Goal: Transaction & Acquisition: Purchase product/service

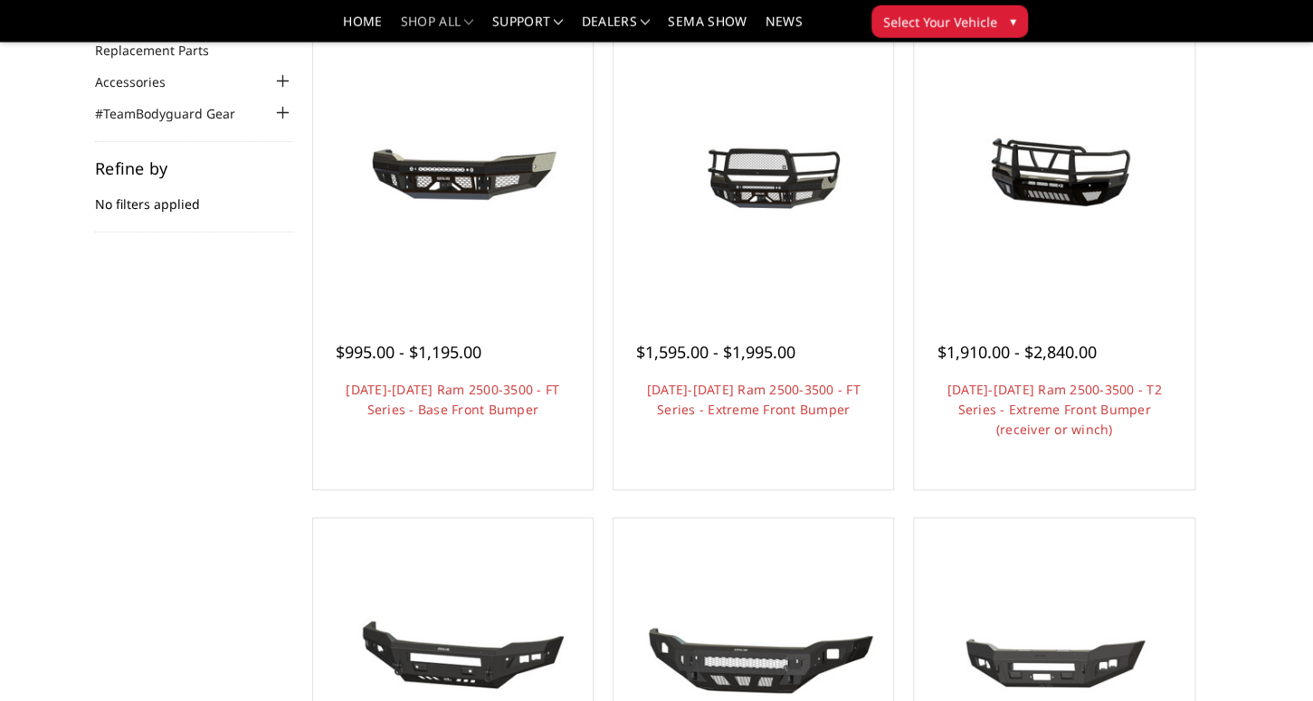
scroll to position [190, 0]
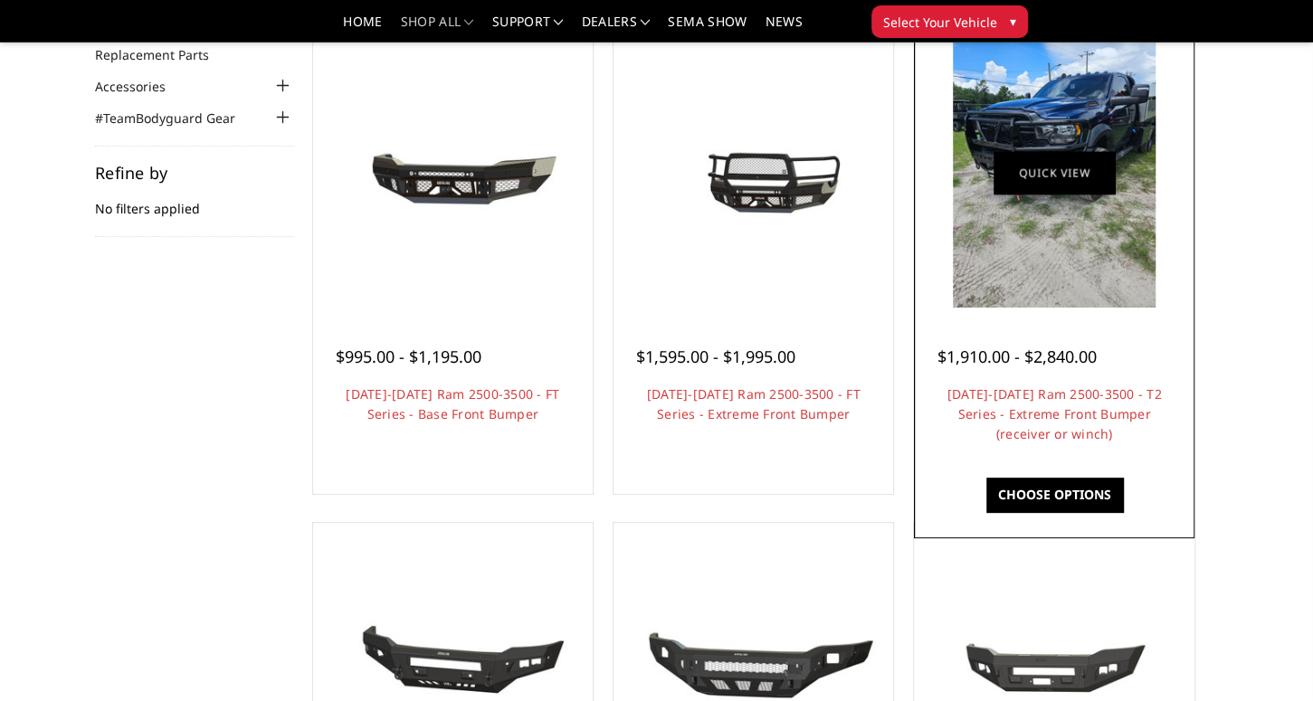
click at [1033, 198] on figure "Quick view" at bounding box center [1053, 172] width 271 height 271
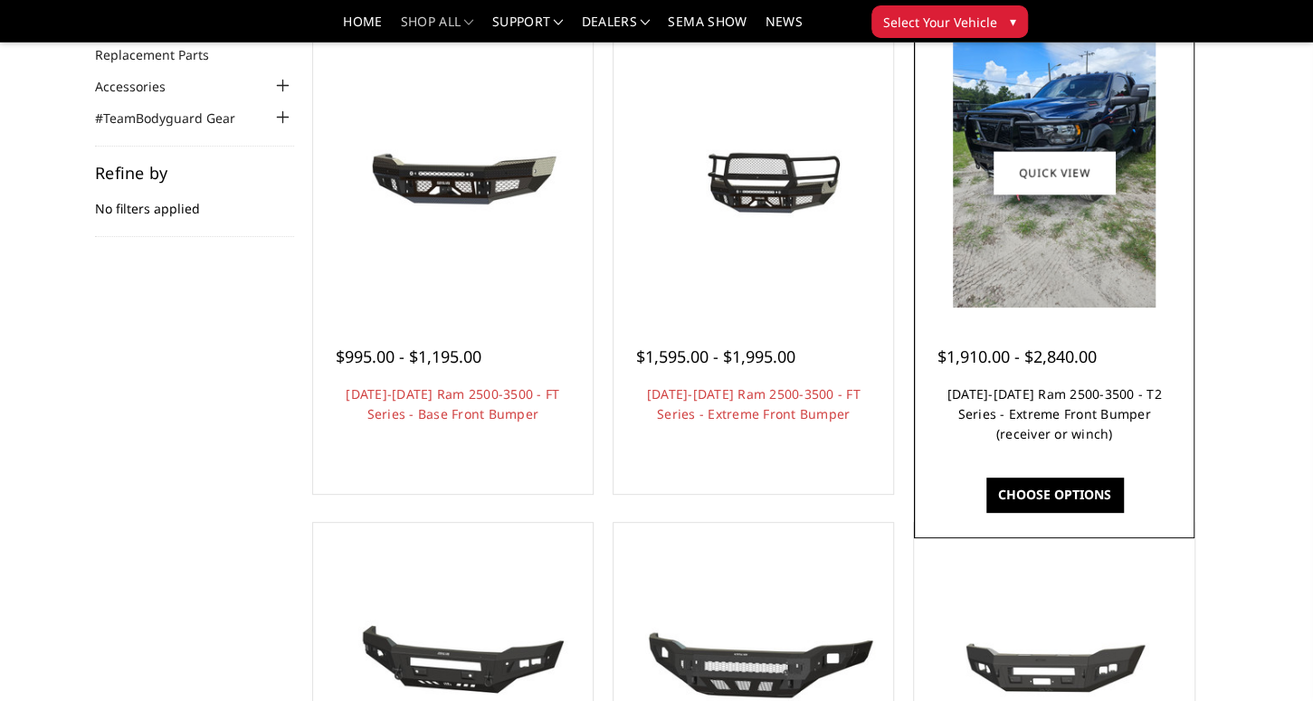
click at [1019, 437] on link "[DATE]-[DATE] Ram 2500-3500 - T2 Series - Extreme Front Bumper (receiver or win…" at bounding box center [1054, 413] width 214 height 57
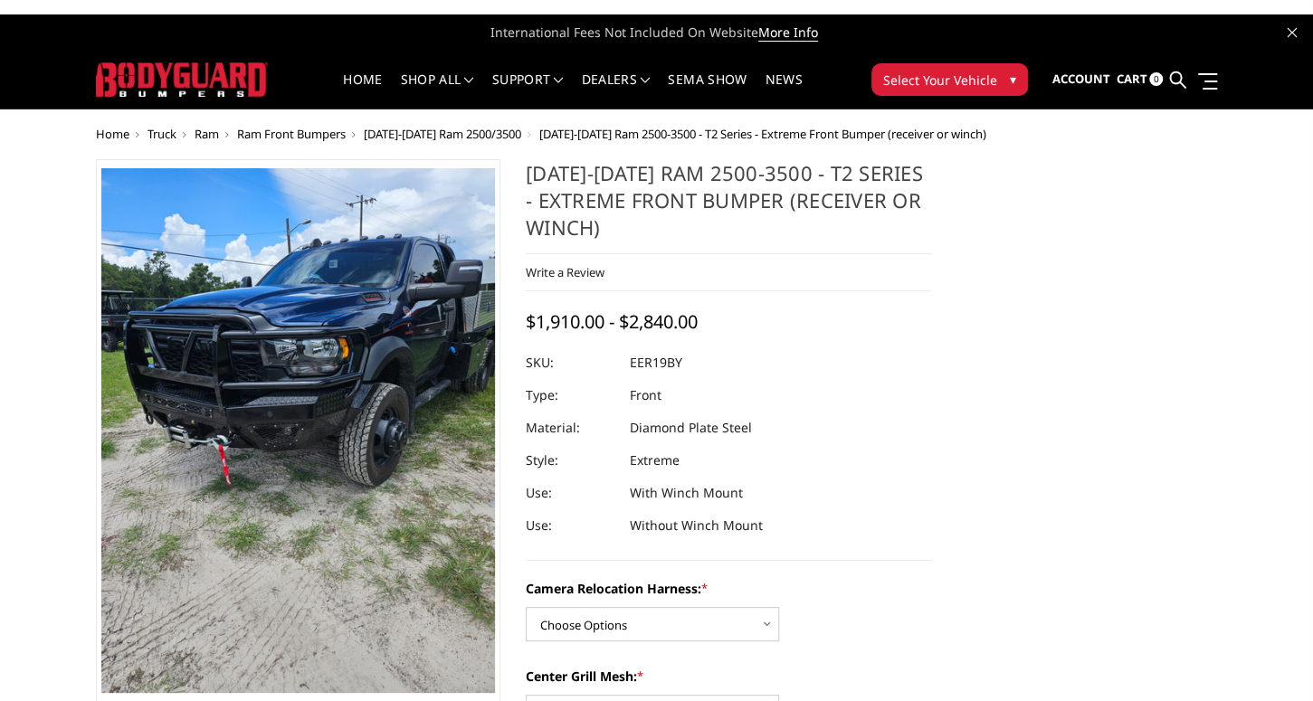
click at [259, 383] on img at bounding box center [344, 469] width 869 height 1158
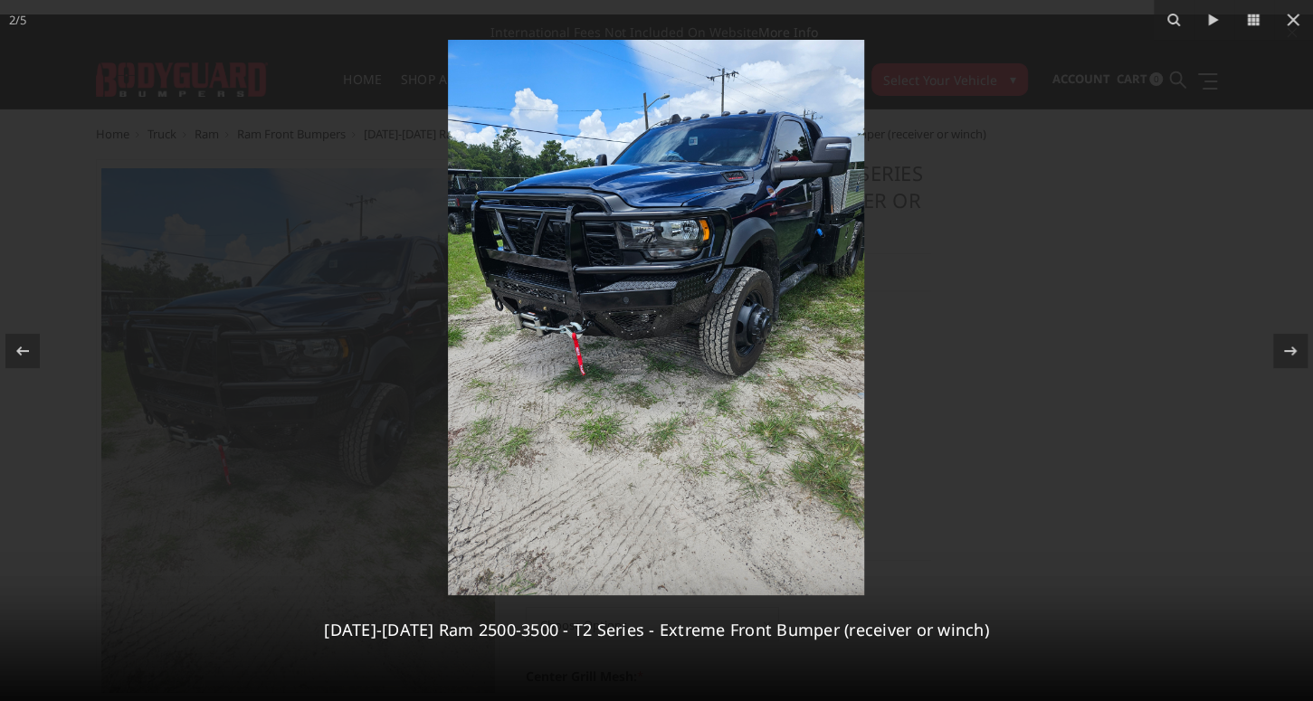
click at [1040, 364] on div at bounding box center [656, 350] width 1313 height 701
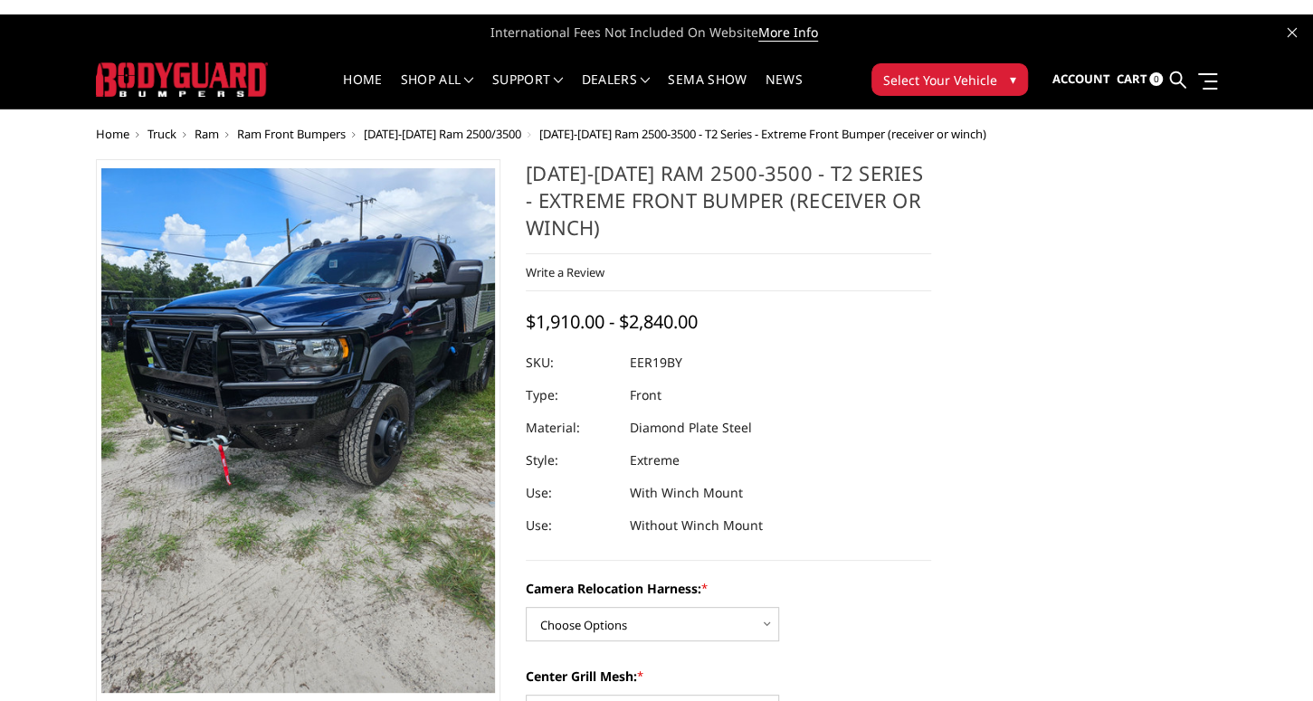
click at [571, 309] on span "$1,910.00 - $2,840.00" at bounding box center [612, 321] width 172 height 24
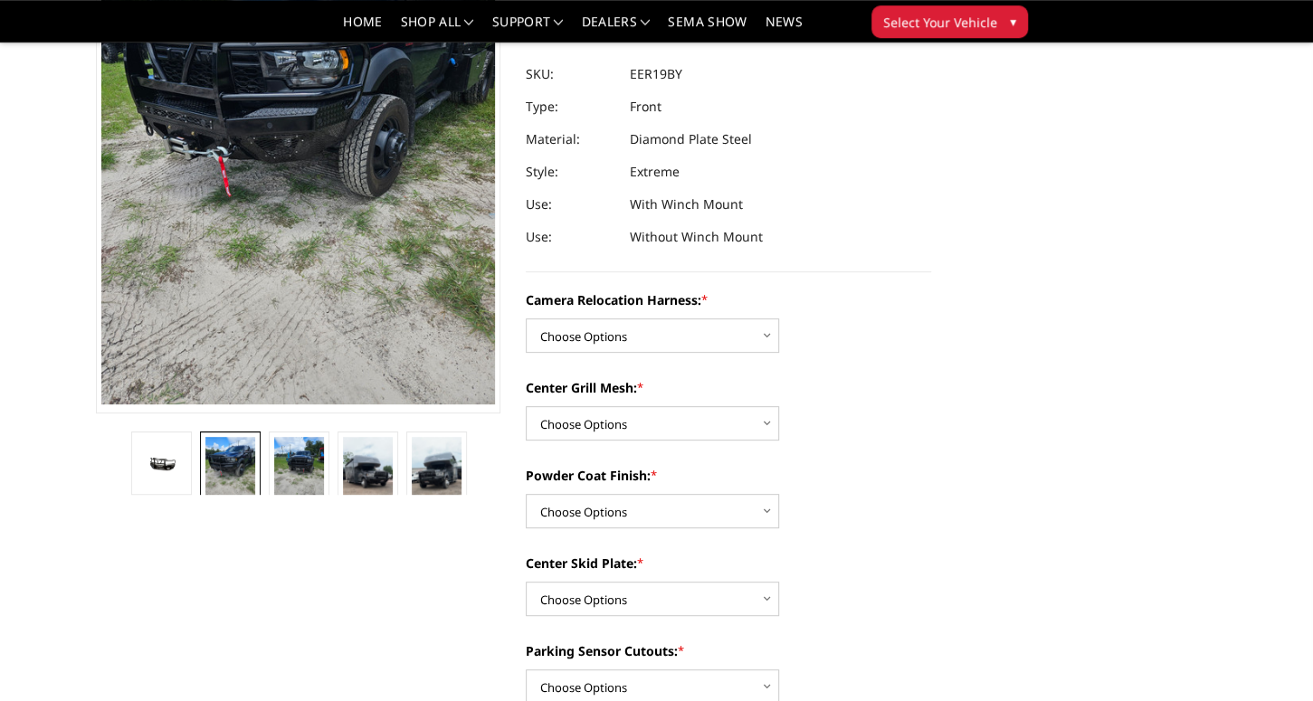
scroll to position [286, 0]
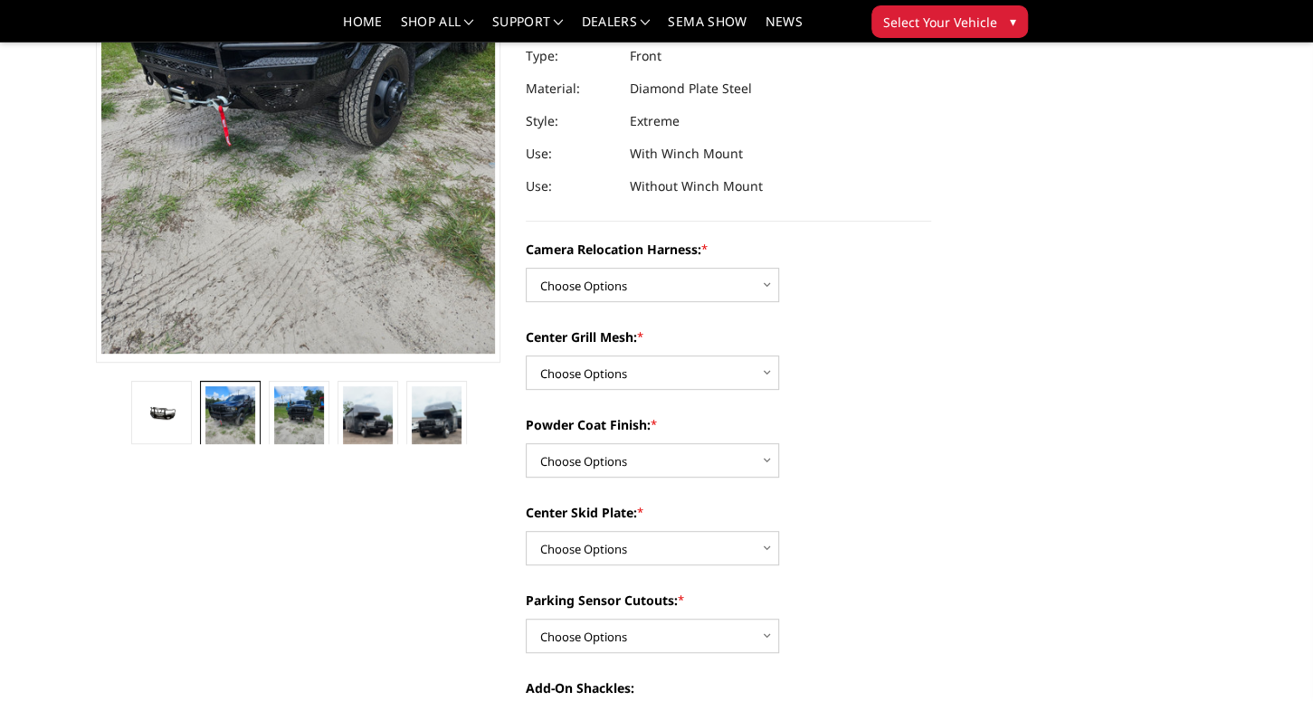
click at [572, 290] on div "Camera Relocation Harness: * Choose Options Without camera harness With camera …" at bounding box center [728, 714] width 405 height 949
click at [526, 268] on select "Choose Options Without camera harness With camera harness" at bounding box center [652, 285] width 253 height 34
select select "3820"
click option "Without camera harness" at bounding box center [0, 0] width 0 height 0
click at [526, 356] on select "Choose Options Without expanded metal With expanded metal" at bounding box center [652, 373] width 253 height 34
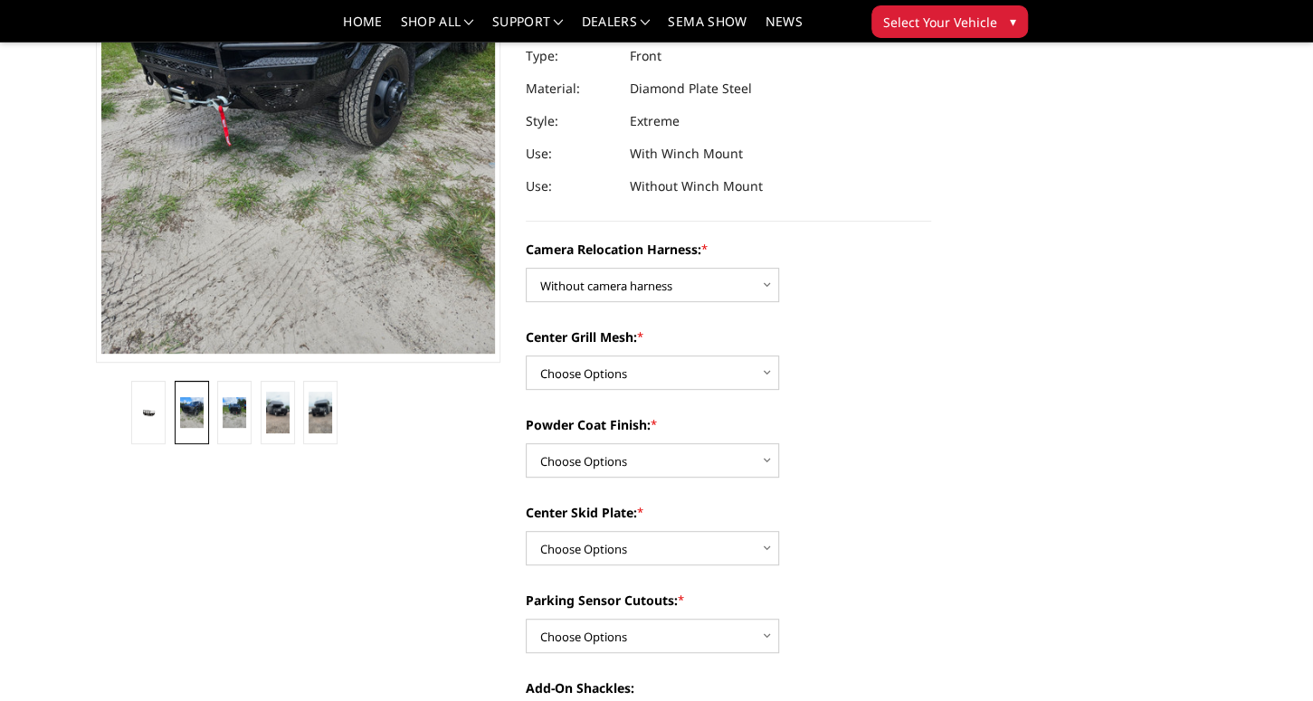
click at [906, 332] on div "Center Grill Mesh: * Choose Options Without expanded metal With expanded metal" at bounding box center [728, 359] width 405 height 62
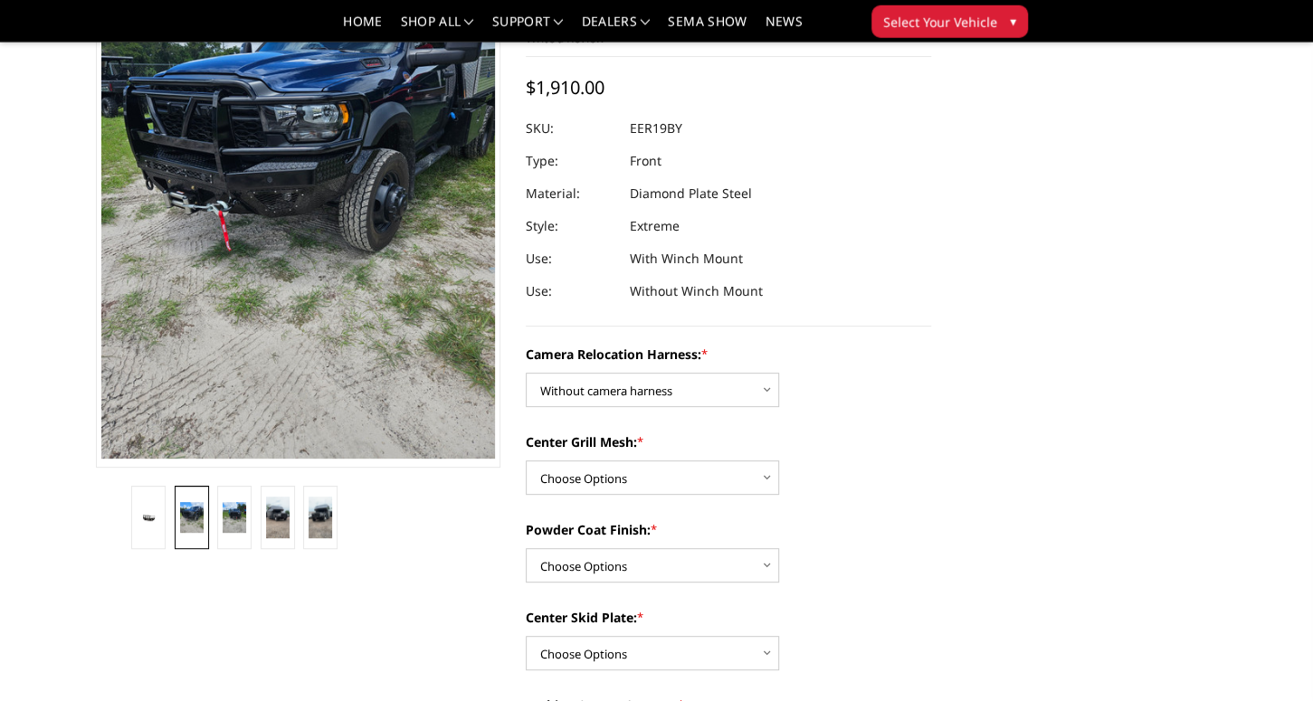
scroll to position [190, 0]
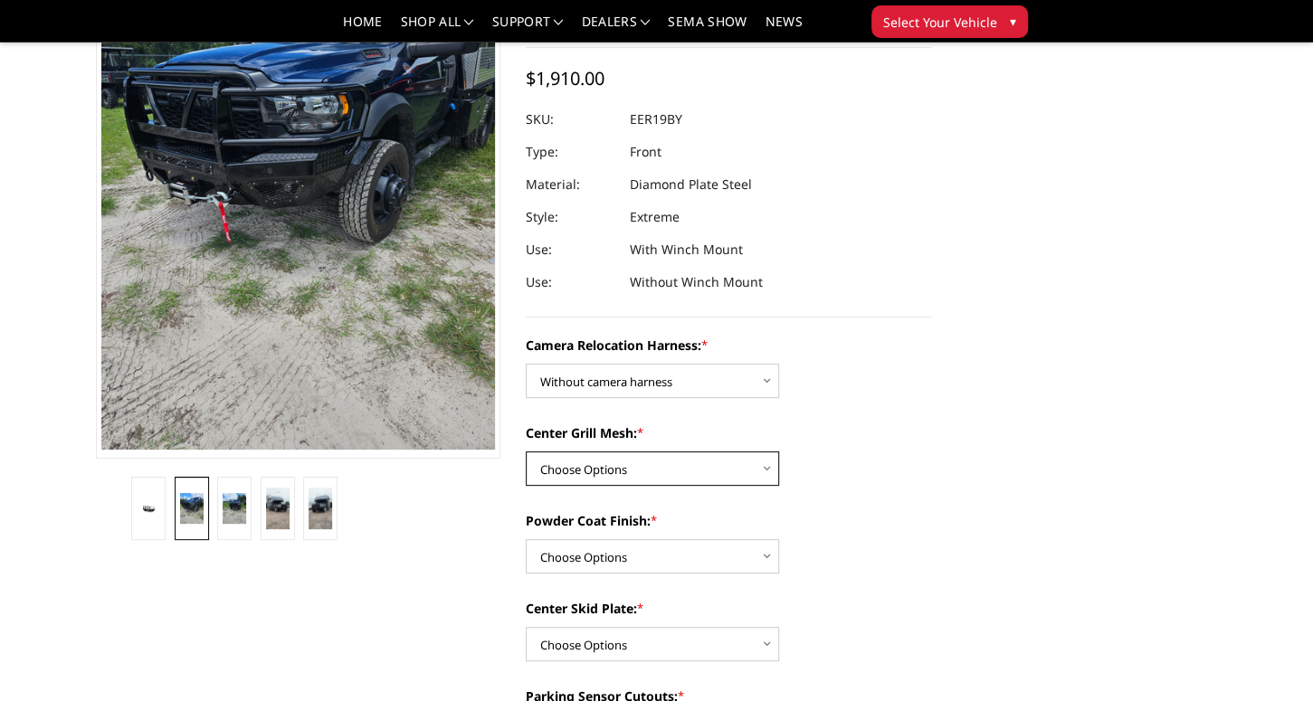
click at [526, 452] on select "Choose Options Without expanded metal With expanded metal" at bounding box center [652, 469] width 253 height 34
select select "3818"
click option "Without expanded metal" at bounding box center [0, 0] width 0 height 0
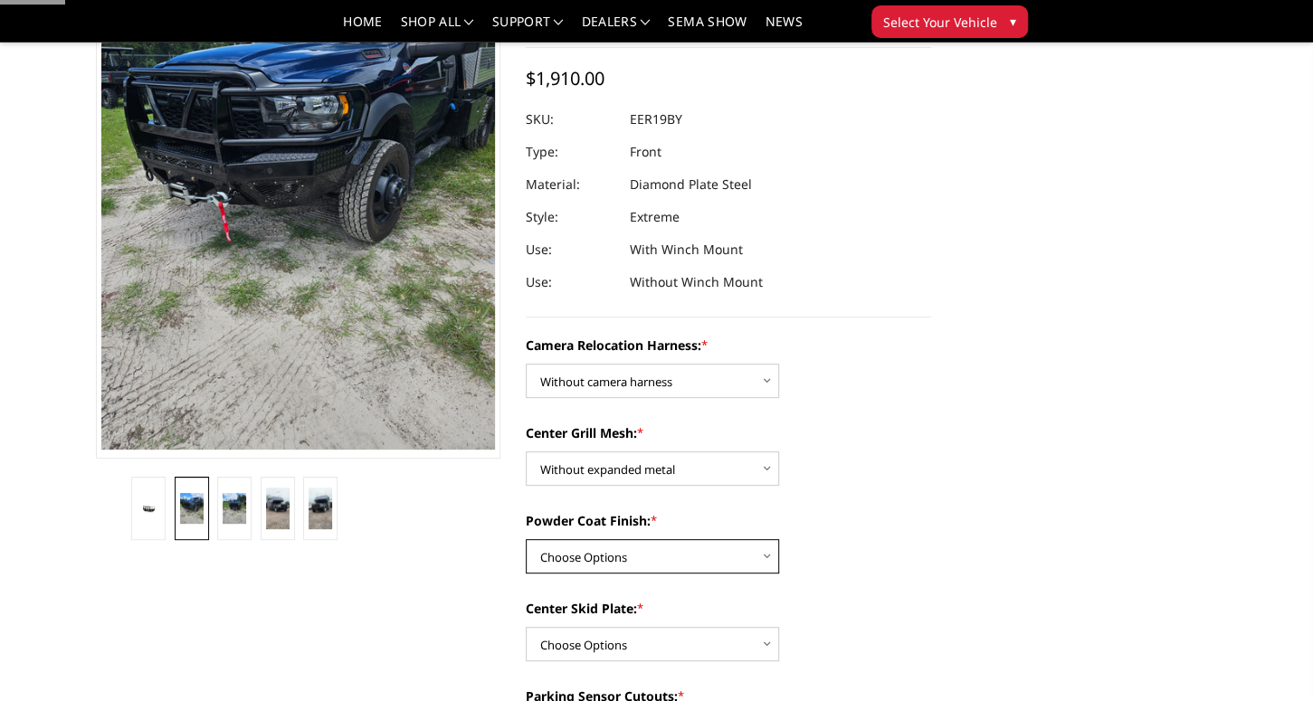
click at [526, 539] on select "Choose Options Textured Black Powder Coat Gloss Black Powder Coat Bare Metal" at bounding box center [652, 556] width 253 height 34
click option "Gloss Black Powder Coat" at bounding box center [0, 0] width 0 height 0
click at [526, 539] on select "Choose Options Textured Black Powder Coat Gloss Black Powder Coat Bare Metal" at bounding box center [652, 556] width 253 height 34
select select "3816"
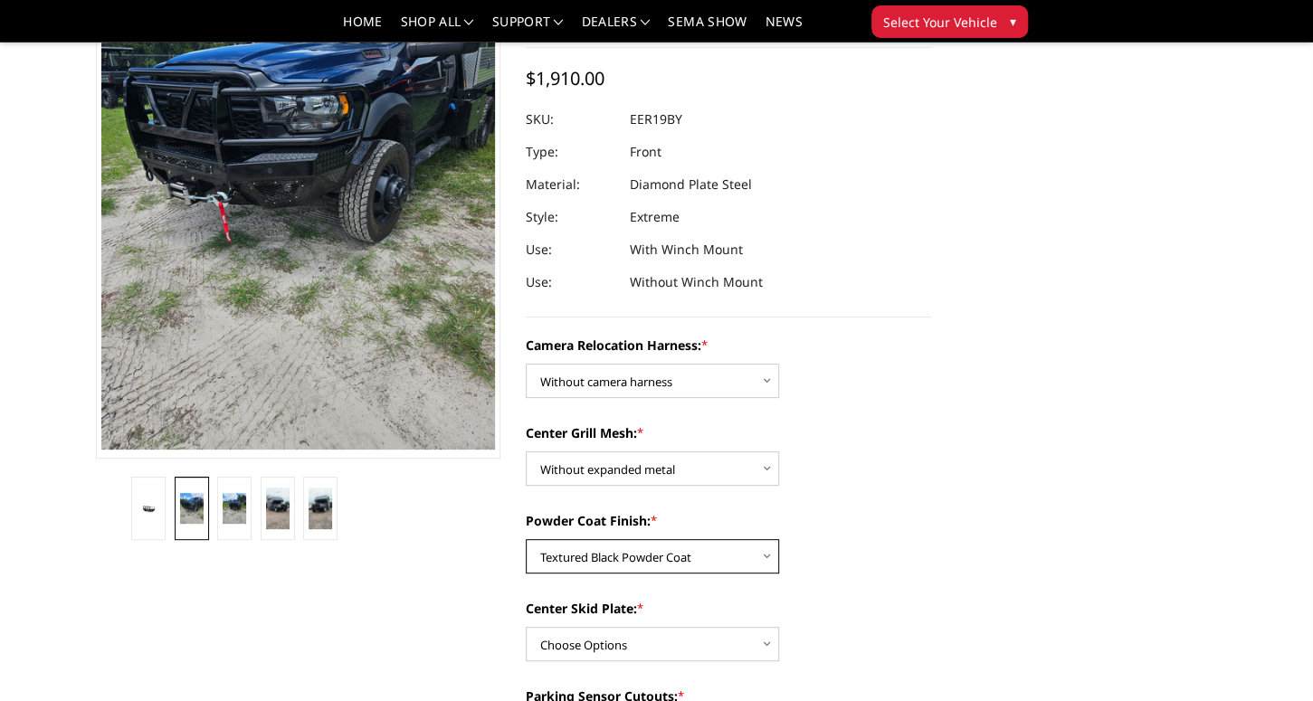
click option "Textured Black Powder Coat" at bounding box center [0, 0] width 0 height 0
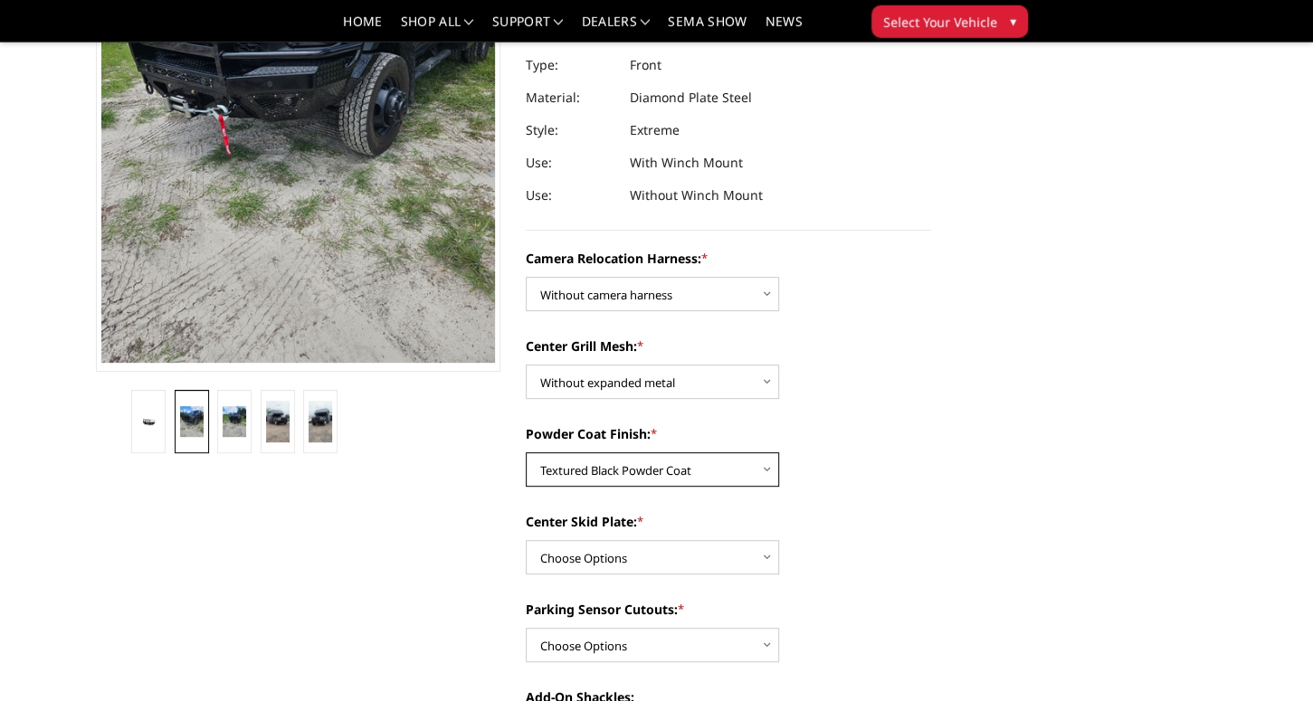
scroll to position [286, 0]
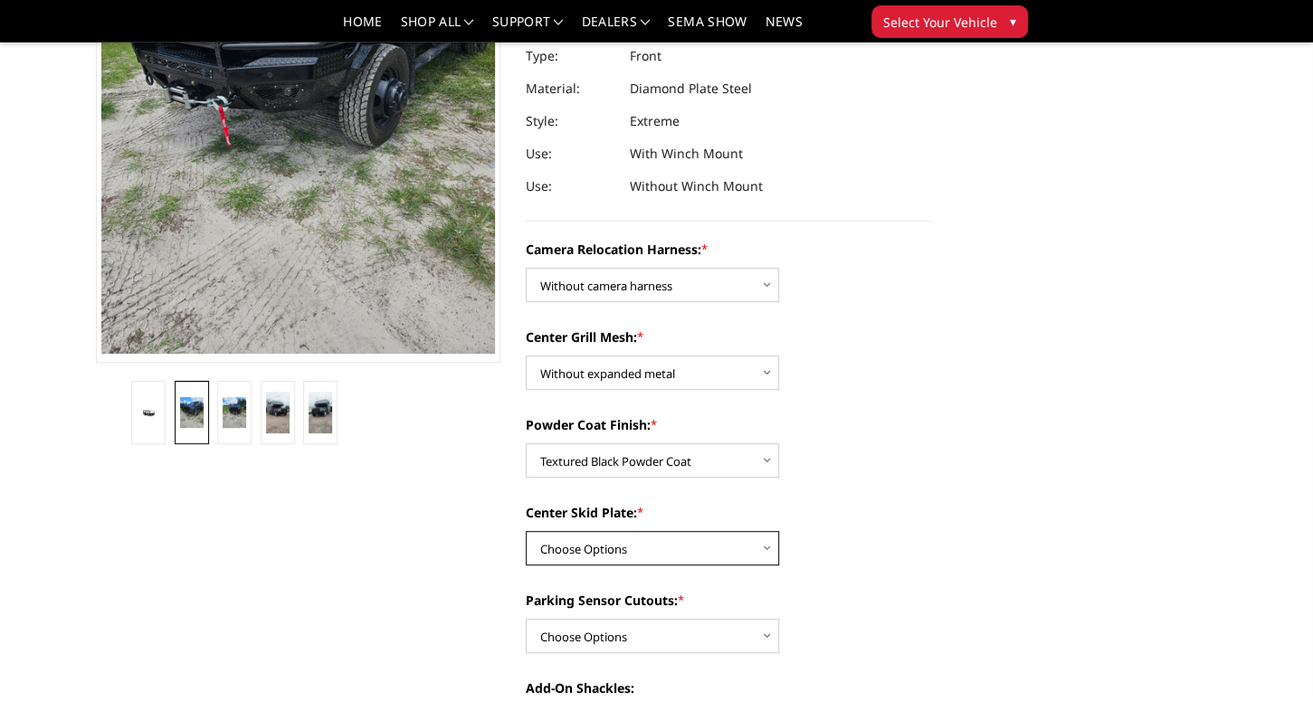
click at [526, 531] on select "Choose Options Winch Mount Skid Plate Standard Skid Plate (included) 2" Receive…" at bounding box center [652, 548] width 253 height 34
click option "Winch Mount Skid Plate" at bounding box center [0, 0] width 0 height 0
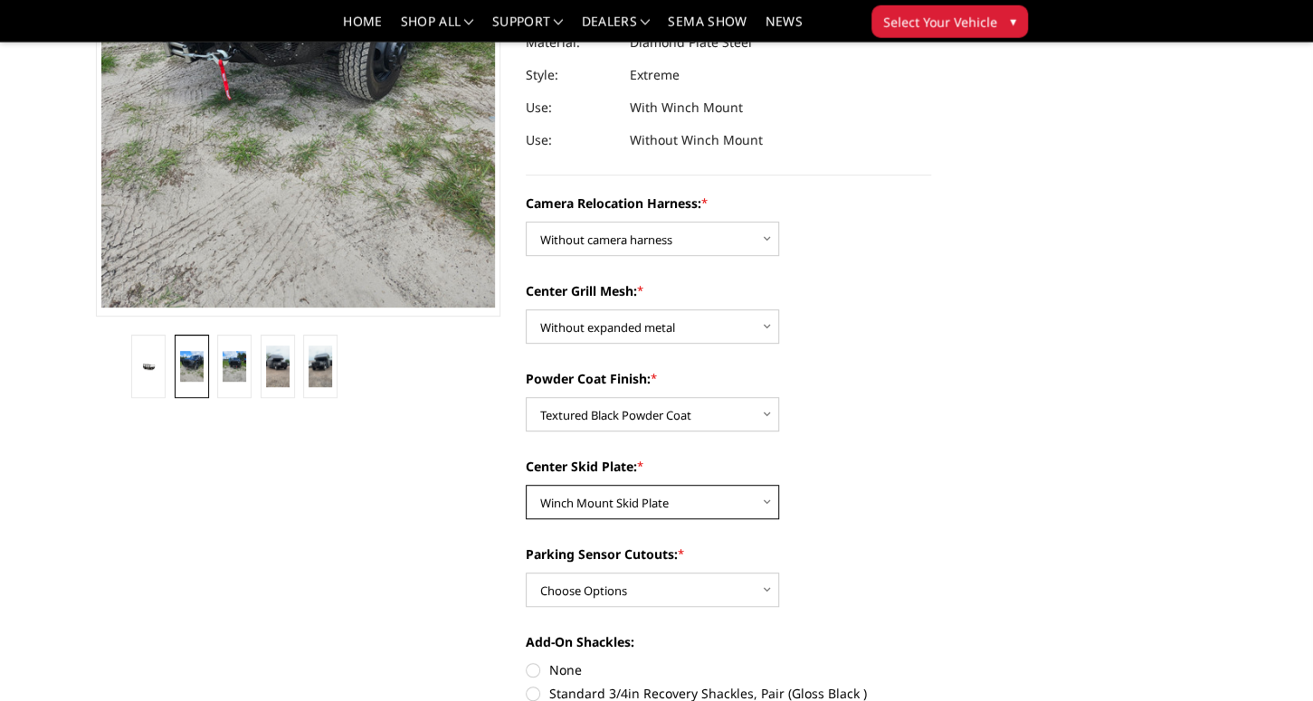
scroll to position [381, 0]
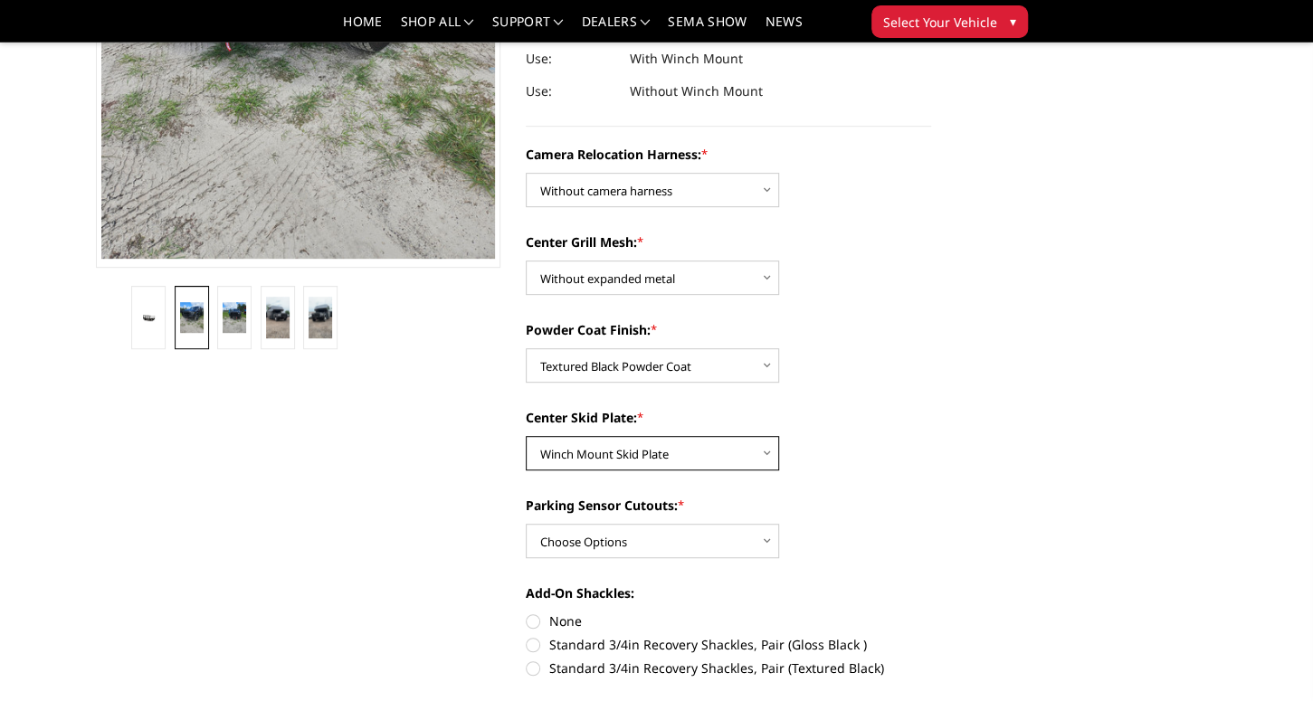
click at [526, 436] on select "Choose Options Winch Mount Skid Plate Standard Skid Plate (included) 2" Receive…" at bounding box center [652, 453] width 253 height 34
click option "Standard Skid Plate (included)" at bounding box center [0, 0] width 0 height 0
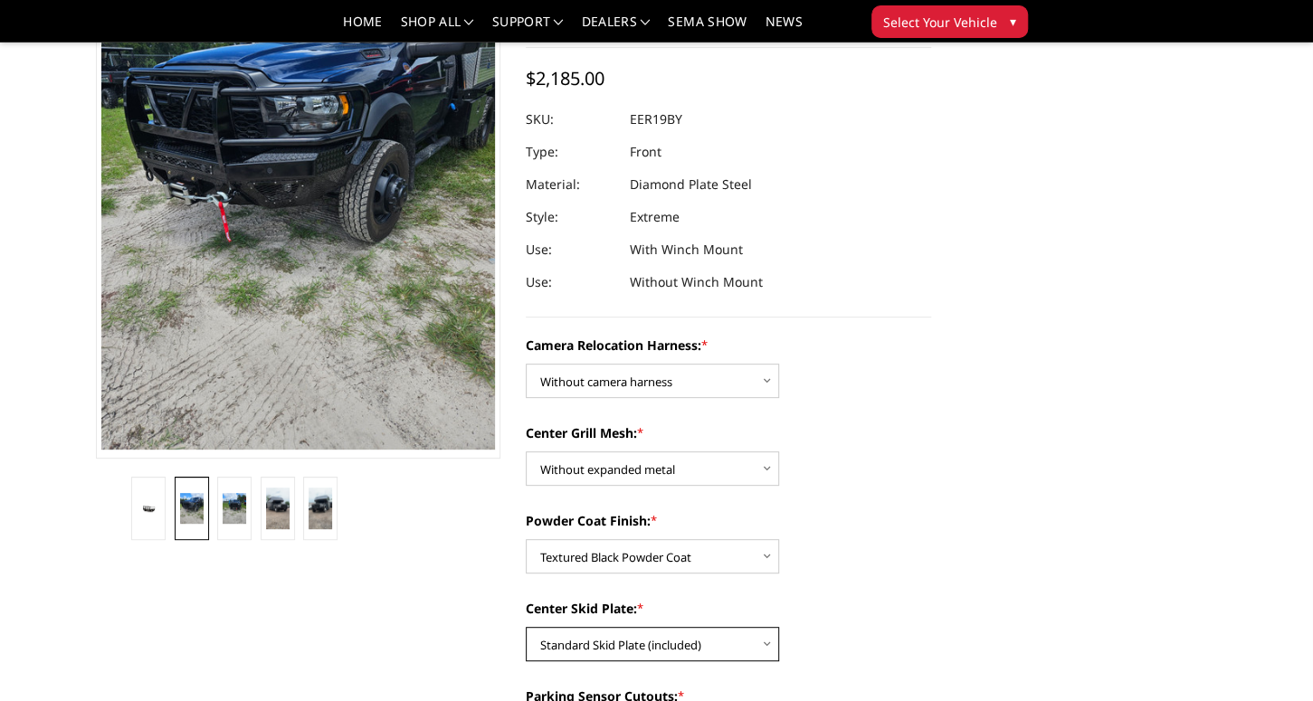
scroll to position [286, 0]
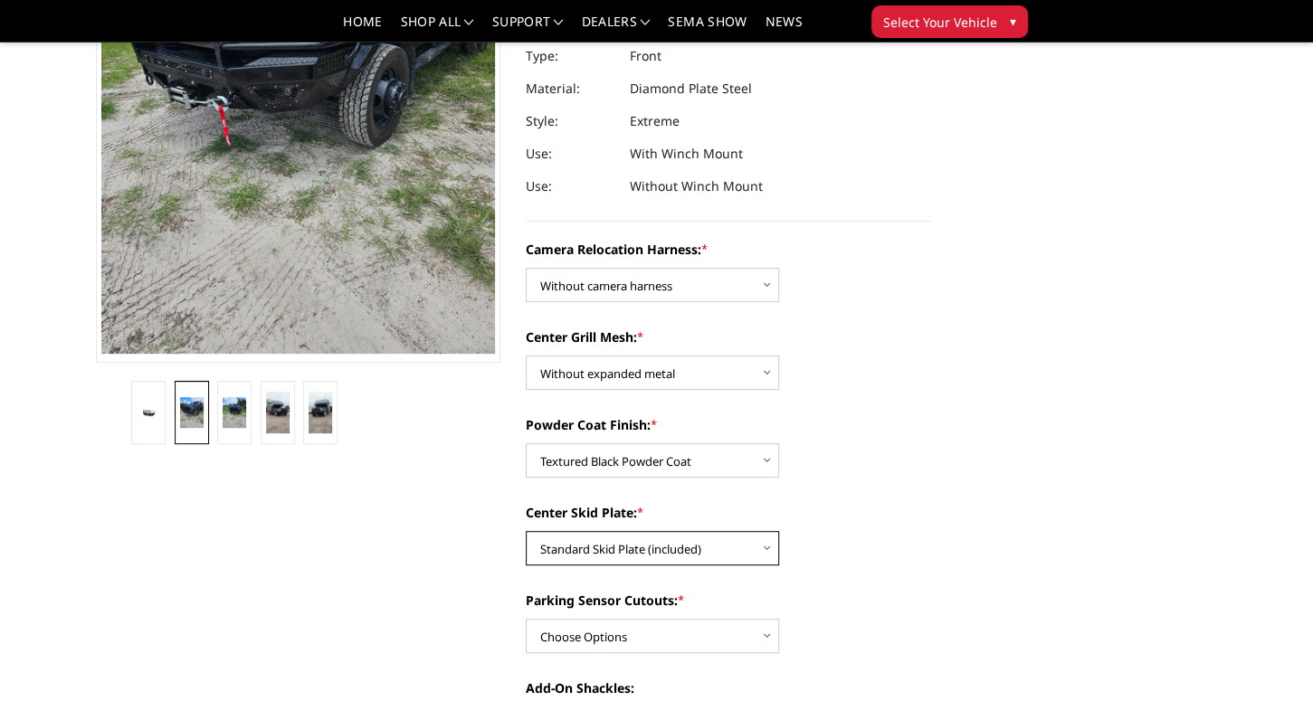
click at [526, 531] on select "Choose Options Winch Mount Skid Plate Standard Skid Plate (included) 2" Receive…" at bounding box center [652, 548] width 253 height 34
click option "2" Receiver Tube" at bounding box center [0, 0] width 0 height 0
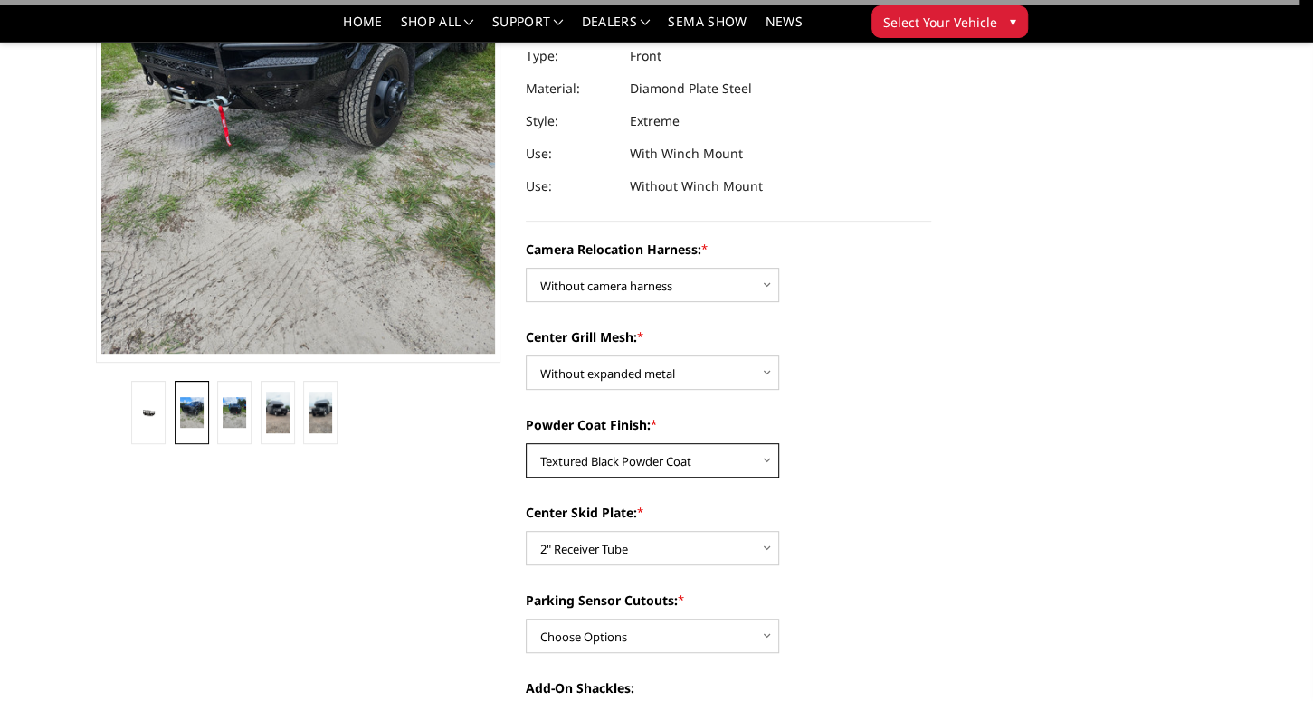
click at [526, 443] on select "Choose Options Textured Black Powder Coat Gloss Black Powder Coat Bare Metal" at bounding box center [652, 460] width 253 height 34
drag, startPoint x: 728, startPoint y: 458, endPoint x: 934, endPoint y: 506, distance: 210.9
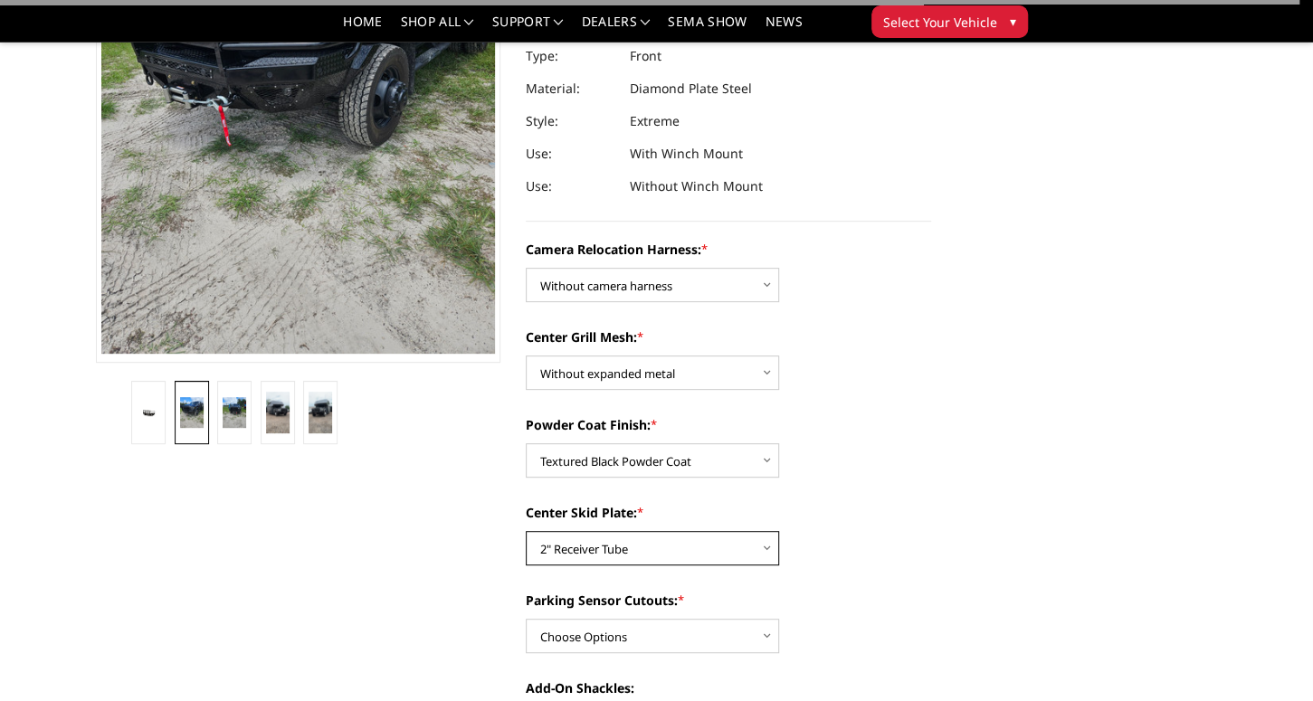
click at [526, 531] on select "Choose Options Winch Mount Skid Plate Standard Skid Plate (included) 2" Receive…" at bounding box center [652, 548] width 253 height 34
select select "3812"
click option "Standard Skid Plate (included)" at bounding box center [0, 0] width 0 height 0
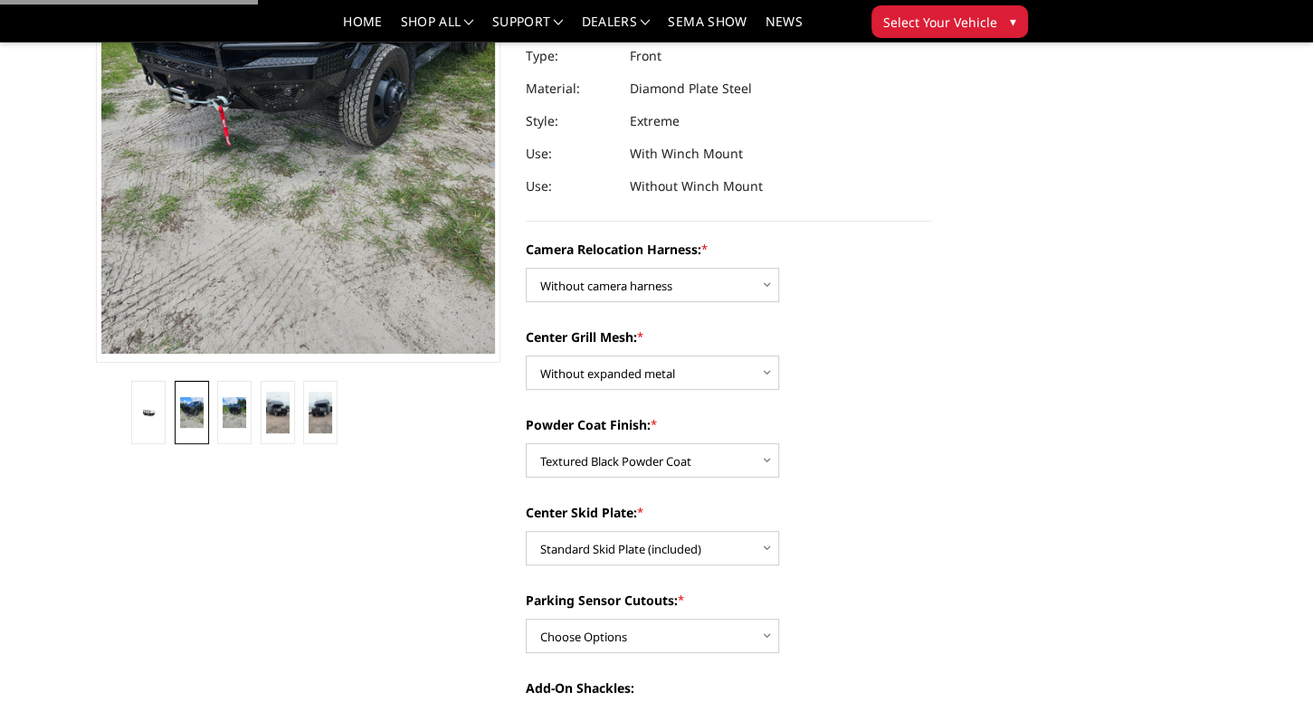
click at [891, 532] on div "Center Skid Plate: * Choose Options Winch Mount Skid Plate Standard Skid Plate …" at bounding box center [728, 534] width 405 height 62
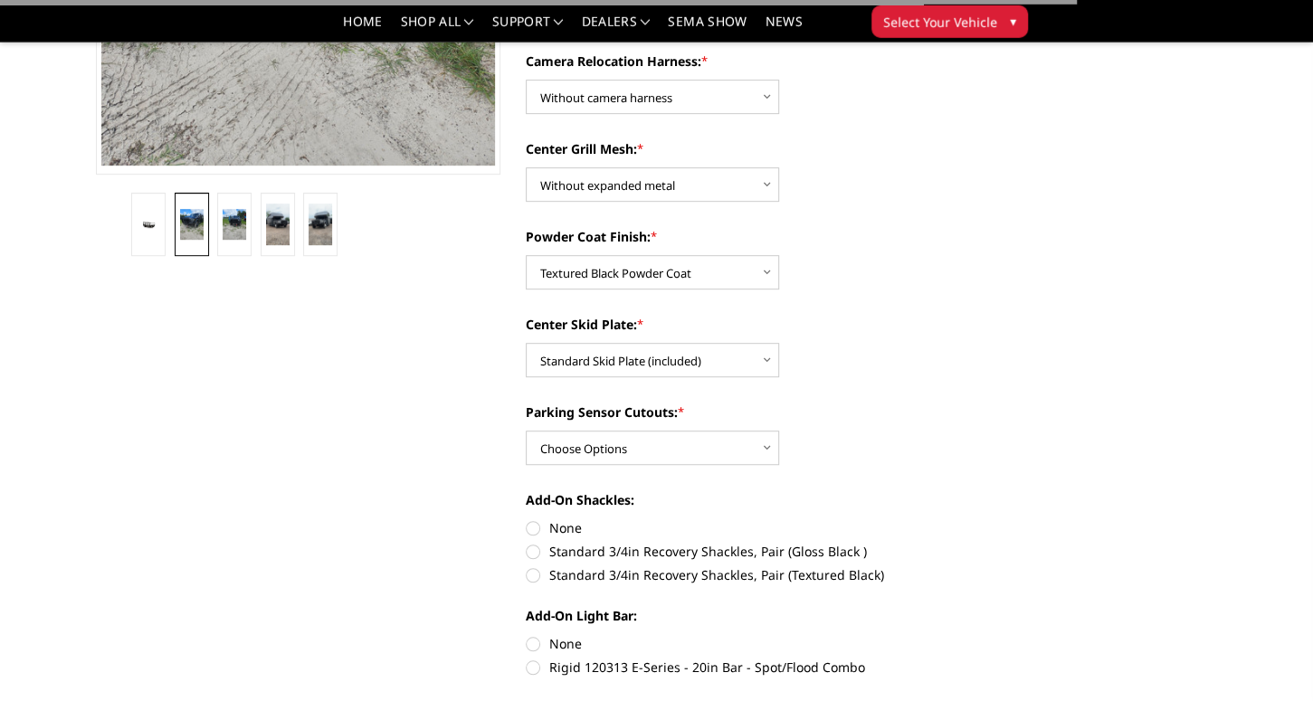
scroll to position [477, 0]
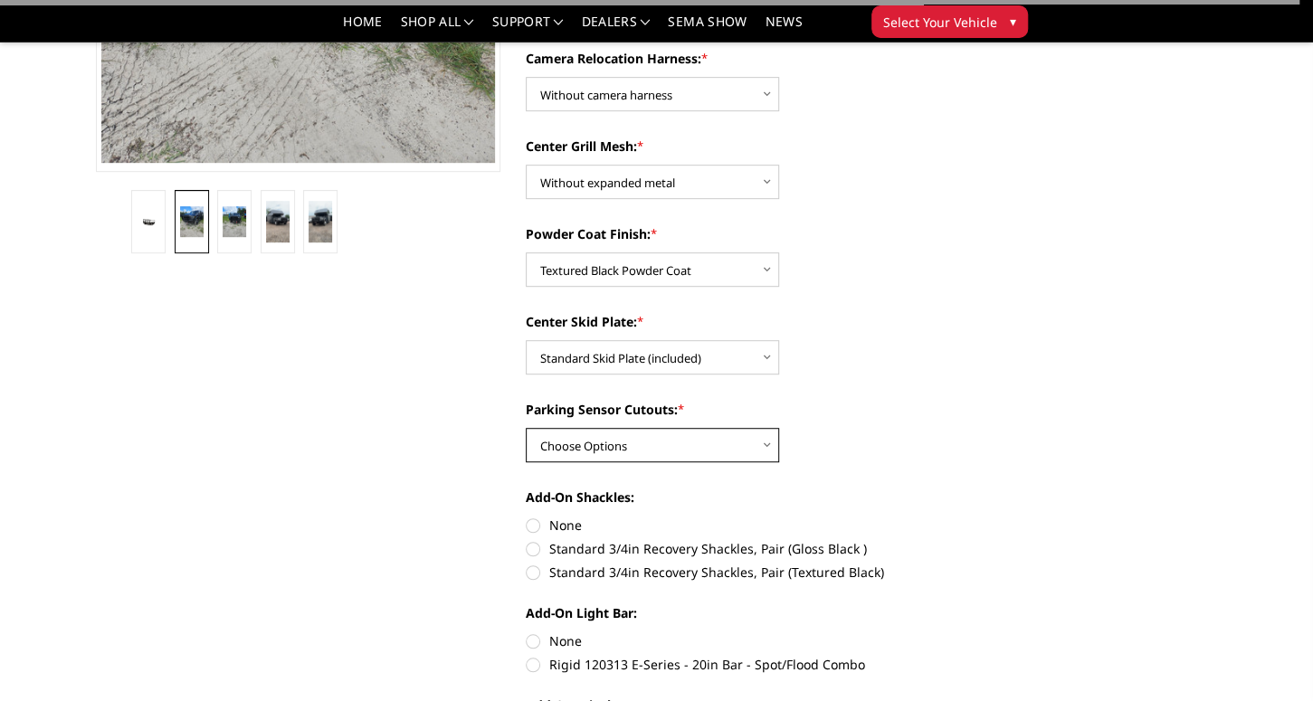
click at [526, 428] on select "Choose Options Yes - With Parking Sensor Cutouts" at bounding box center [652, 445] width 253 height 34
click option "Choose Options" at bounding box center [0, 0] width 0 height 0
click at [873, 432] on div "Parking Sensor Cutouts: * Choose Options Yes - With Parking Sensor Cutouts" at bounding box center [728, 431] width 405 height 62
click at [526, 428] on select "Choose Options Yes - With Parking Sensor Cutouts" at bounding box center [652, 445] width 253 height 34
select select "3810"
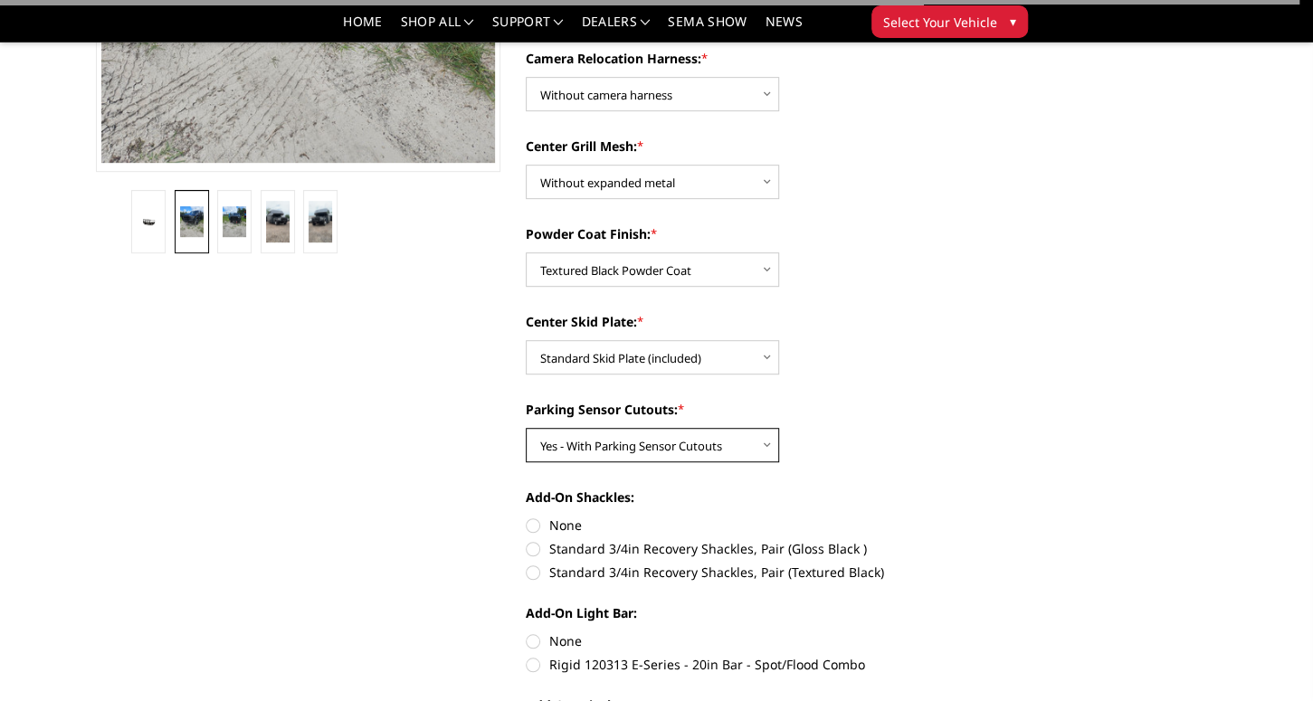
click option "Yes - With Parking Sensor Cutouts" at bounding box center [0, 0] width 0 height 0
click at [585, 539] on label "Standard 3/4in Recovery Shackles, Pair (Gloss Black )" at bounding box center [728, 548] width 405 height 19
click at [931, 517] on input "Standard 3/4in Recovery Shackles, Pair (Gloss Black )" at bounding box center [931, 516] width 1 height 1
radio input "true"
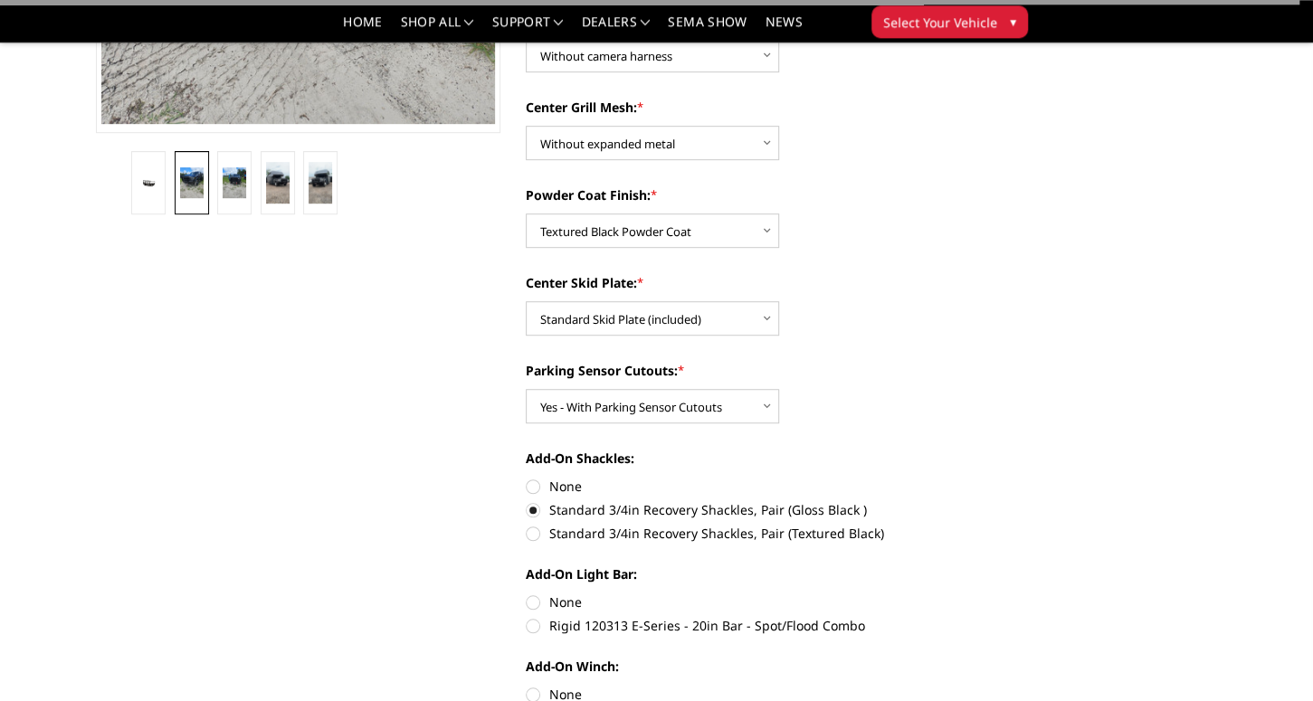
scroll to position [572, 0]
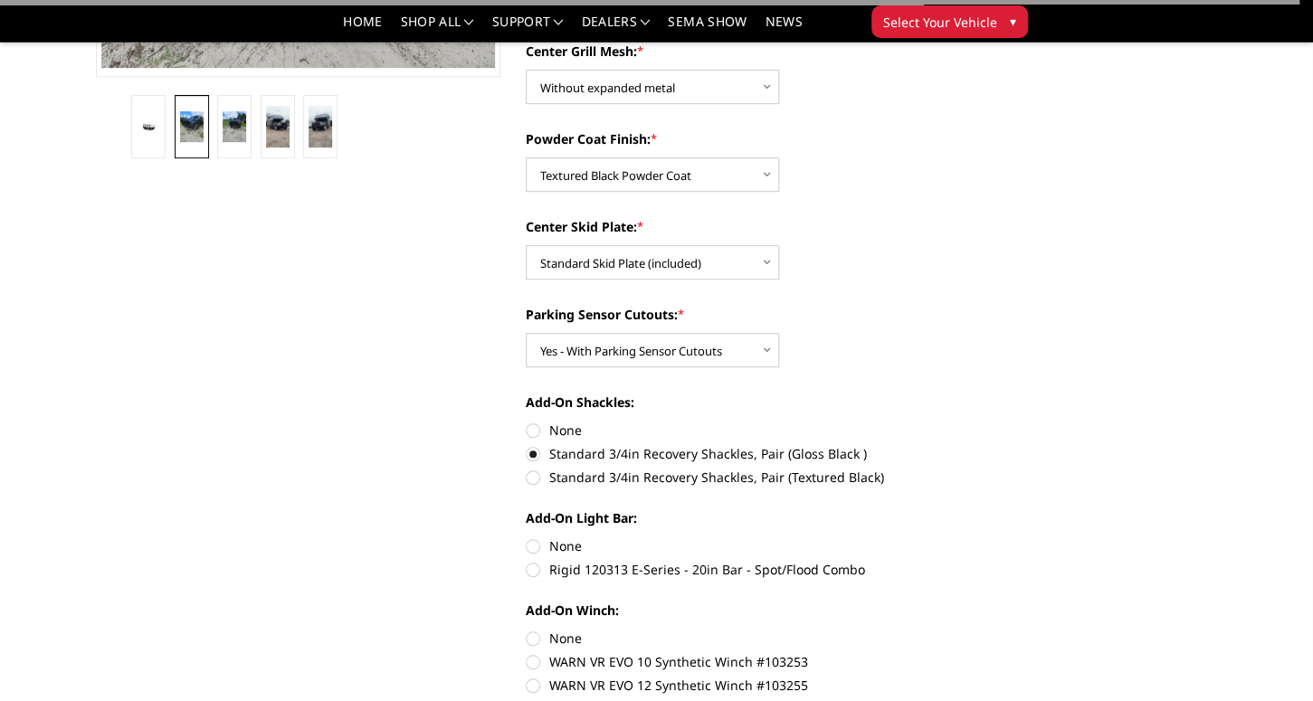
click at [574, 537] on label "None" at bounding box center [728, 546] width 405 height 19
click at [527, 537] on input "None" at bounding box center [526, 537] width 1 height 1
radio input "true"
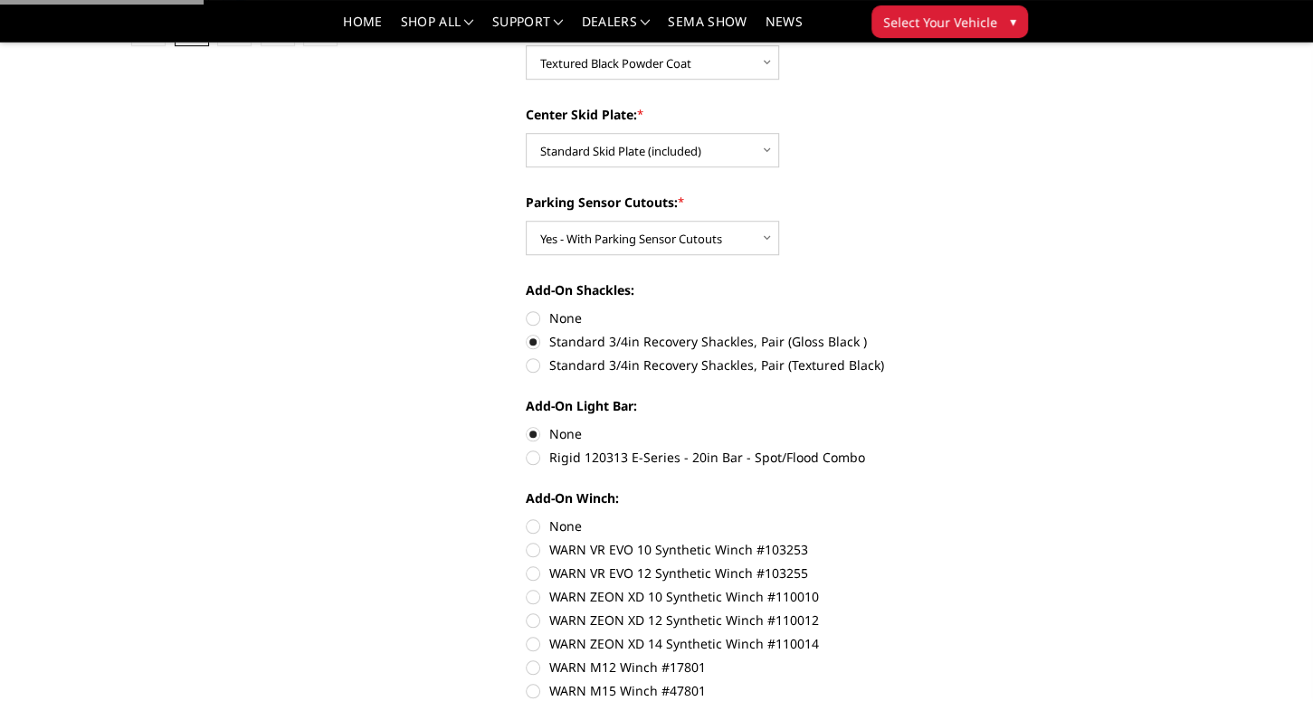
scroll to position [763, 0]
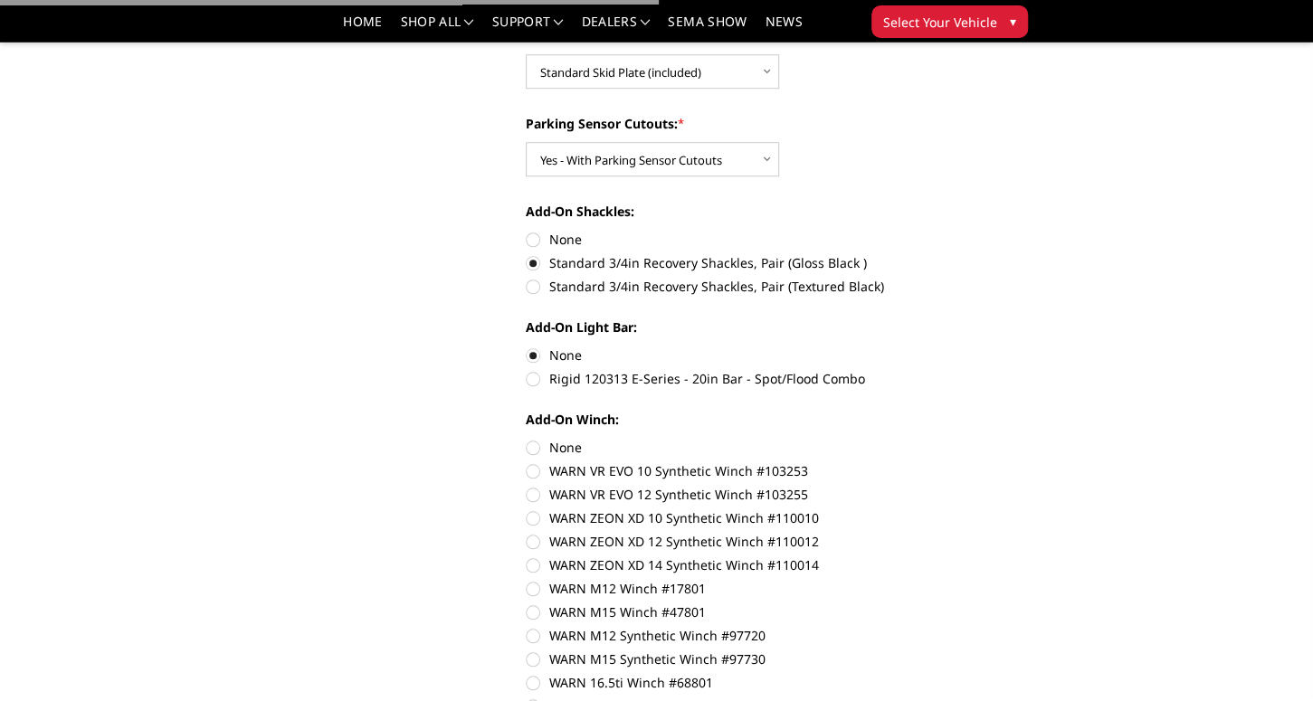
click at [569, 438] on label "None" at bounding box center [728, 447] width 405 height 19
click at [527, 438] on input "None" at bounding box center [526, 438] width 1 height 1
radio input "true"
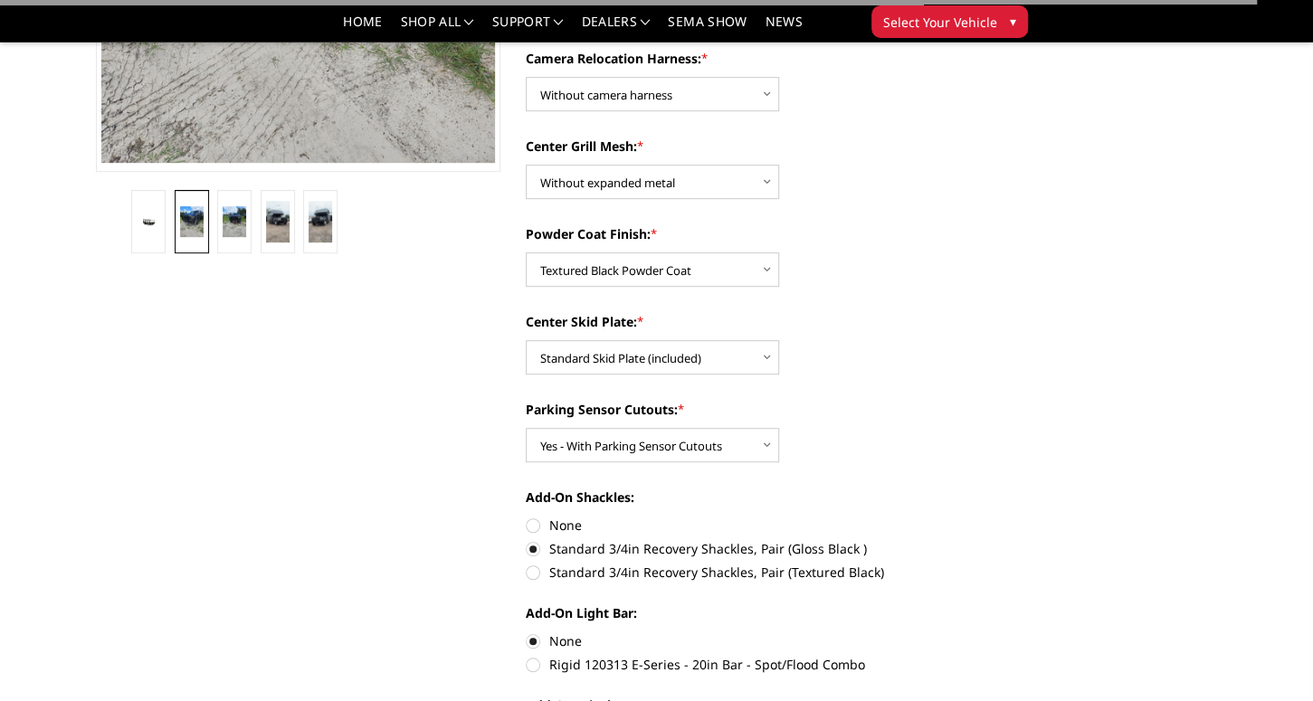
scroll to position [0, 0]
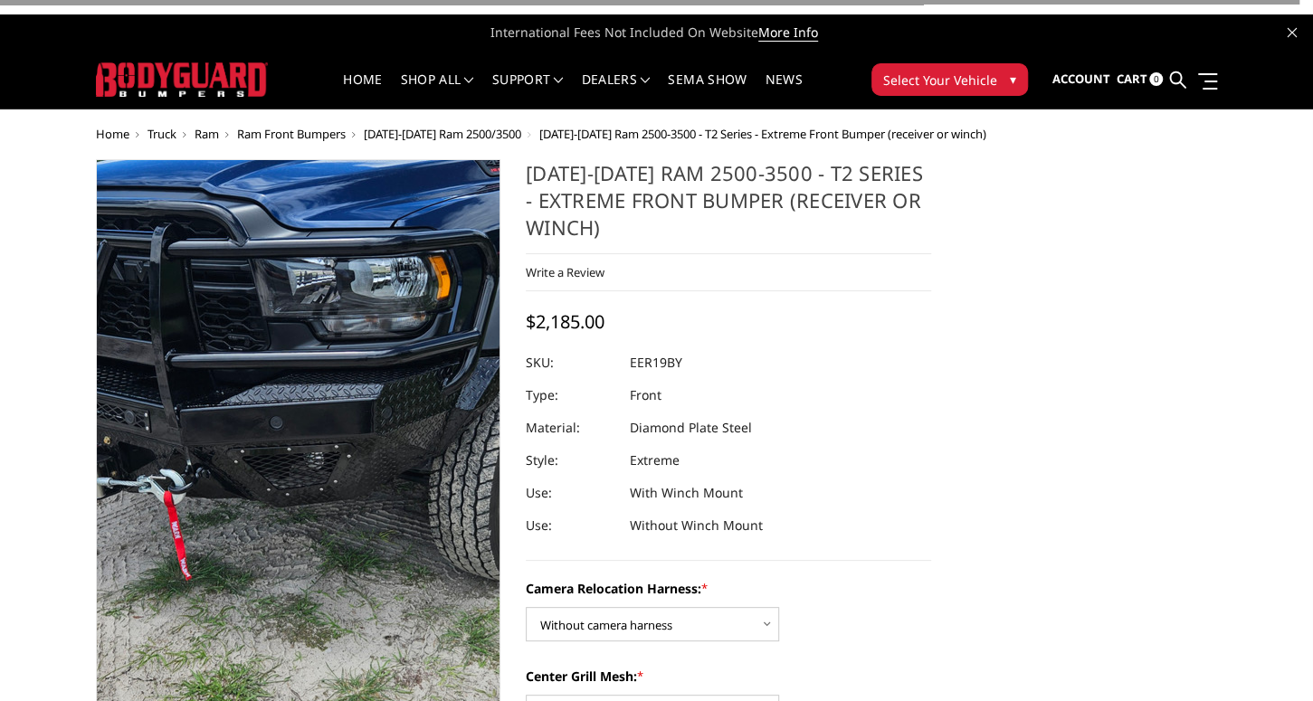
click at [262, 391] on img at bounding box center [339, 460] width 869 height 1158
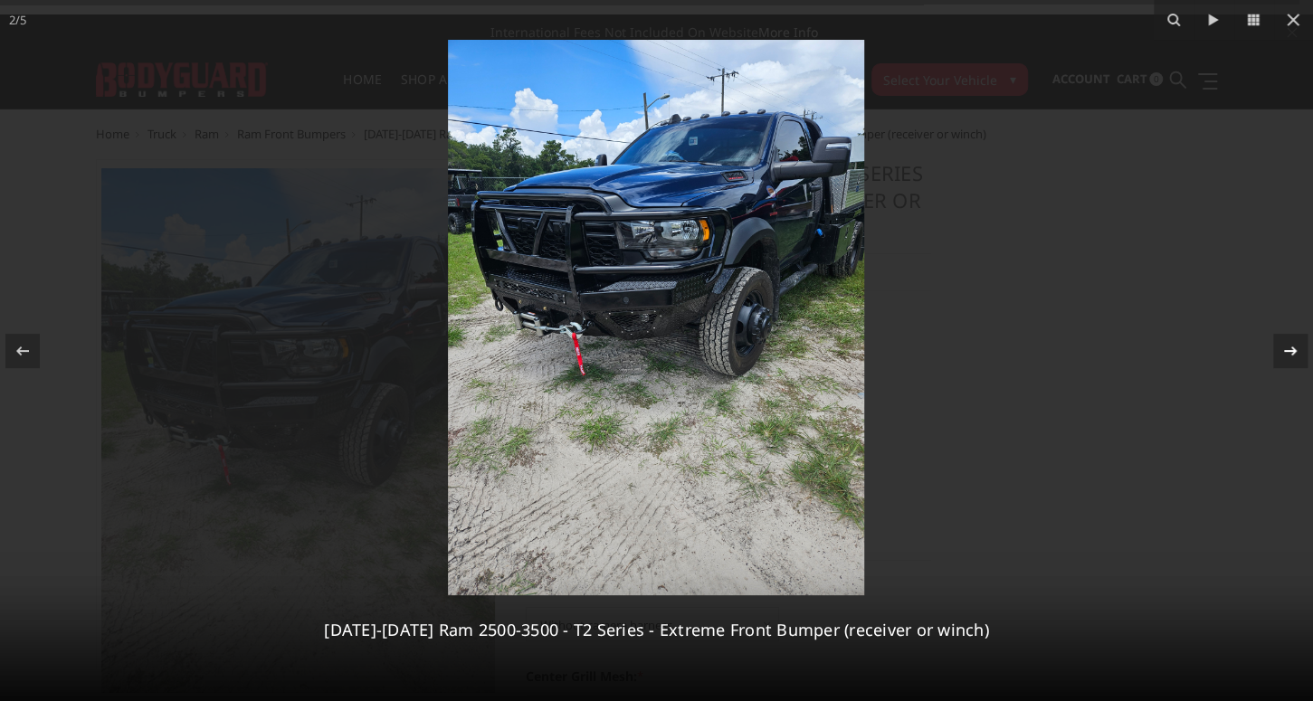
click at [1290, 344] on icon at bounding box center [1291, 351] width 22 height 22
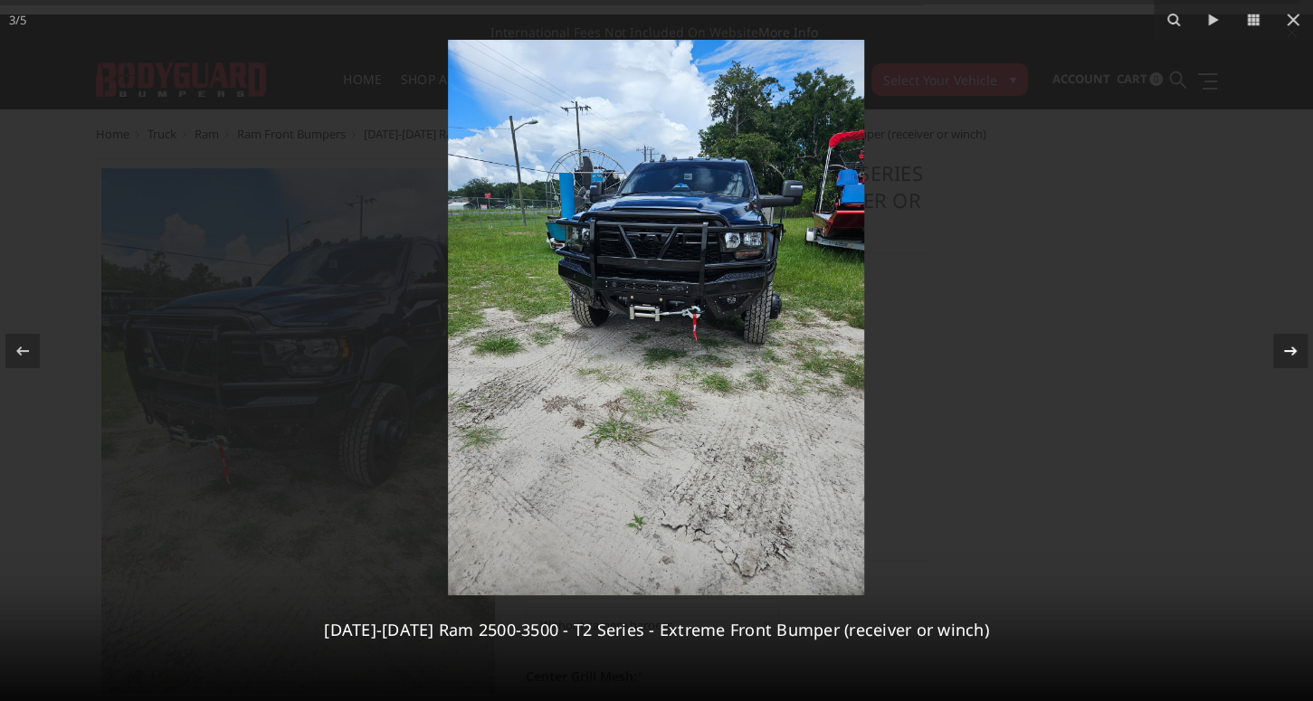
click at [1290, 347] on icon at bounding box center [1291, 351] width 22 height 22
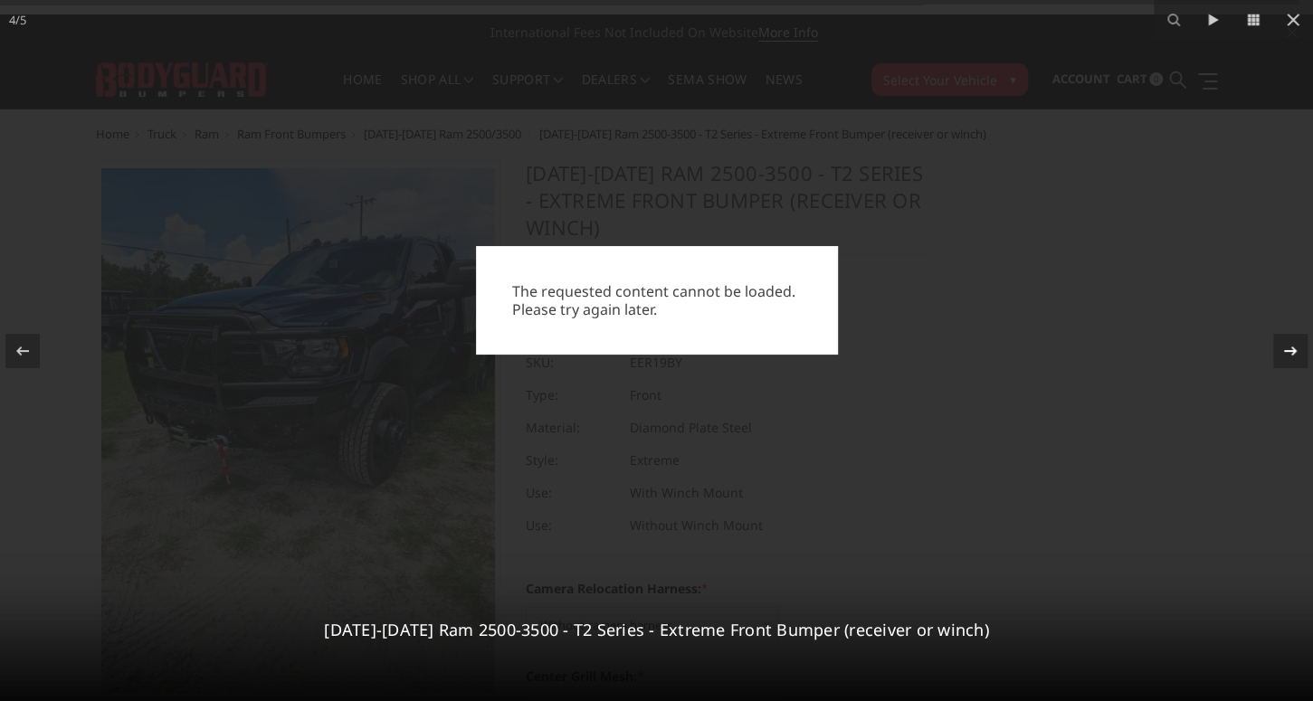
click at [1290, 347] on icon at bounding box center [1291, 351] width 22 height 22
click at [1290, 28] on icon at bounding box center [1293, 20] width 22 height 22
